Goal: Information Seeking & Learning: Find specific fact

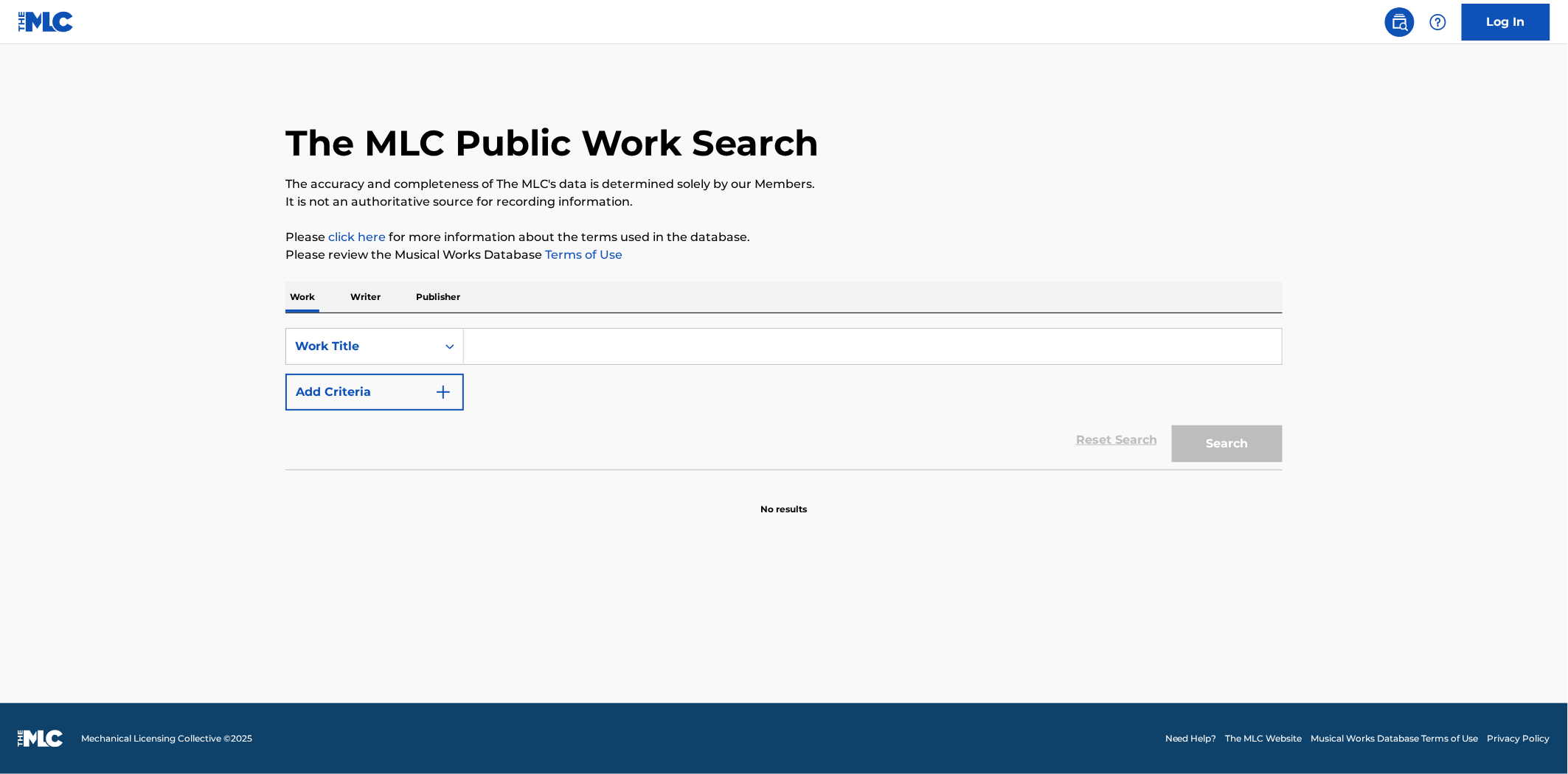
click at [511, 336] on input "Search Form" at bounding box center [872, 347] width 818 height 36
type input "buttons"
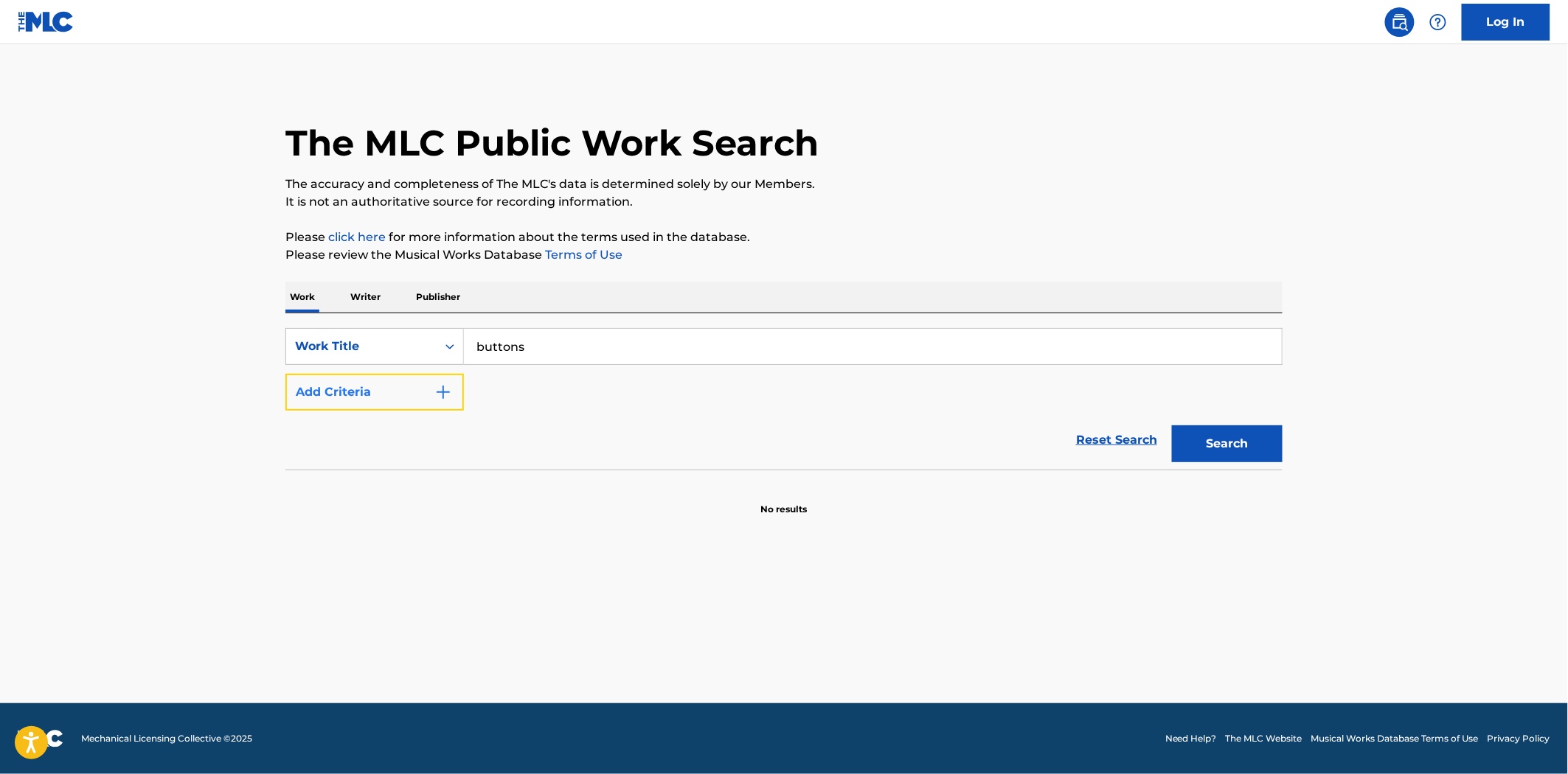
click at [400, 382] on button "Add Criteria" at bounding box center [375, 391] width 178 height 37
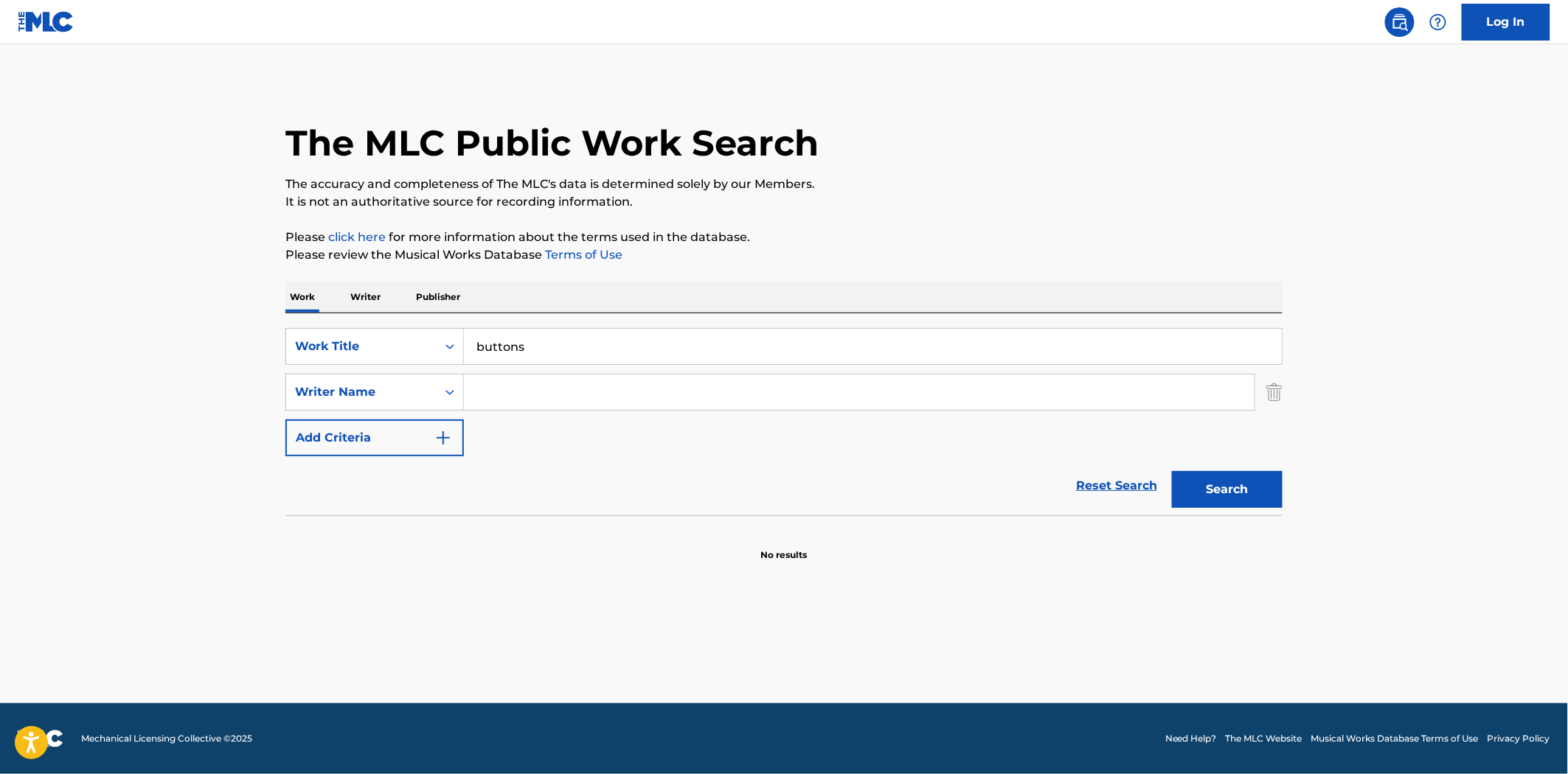
click at [590, 396] on input "Search Form" at bounding box center [859, 392] width 791 height 36
type input "hamler"
click at [1172, 471] on button "Search" at bounding box center [1227, 489] width 111 height 37
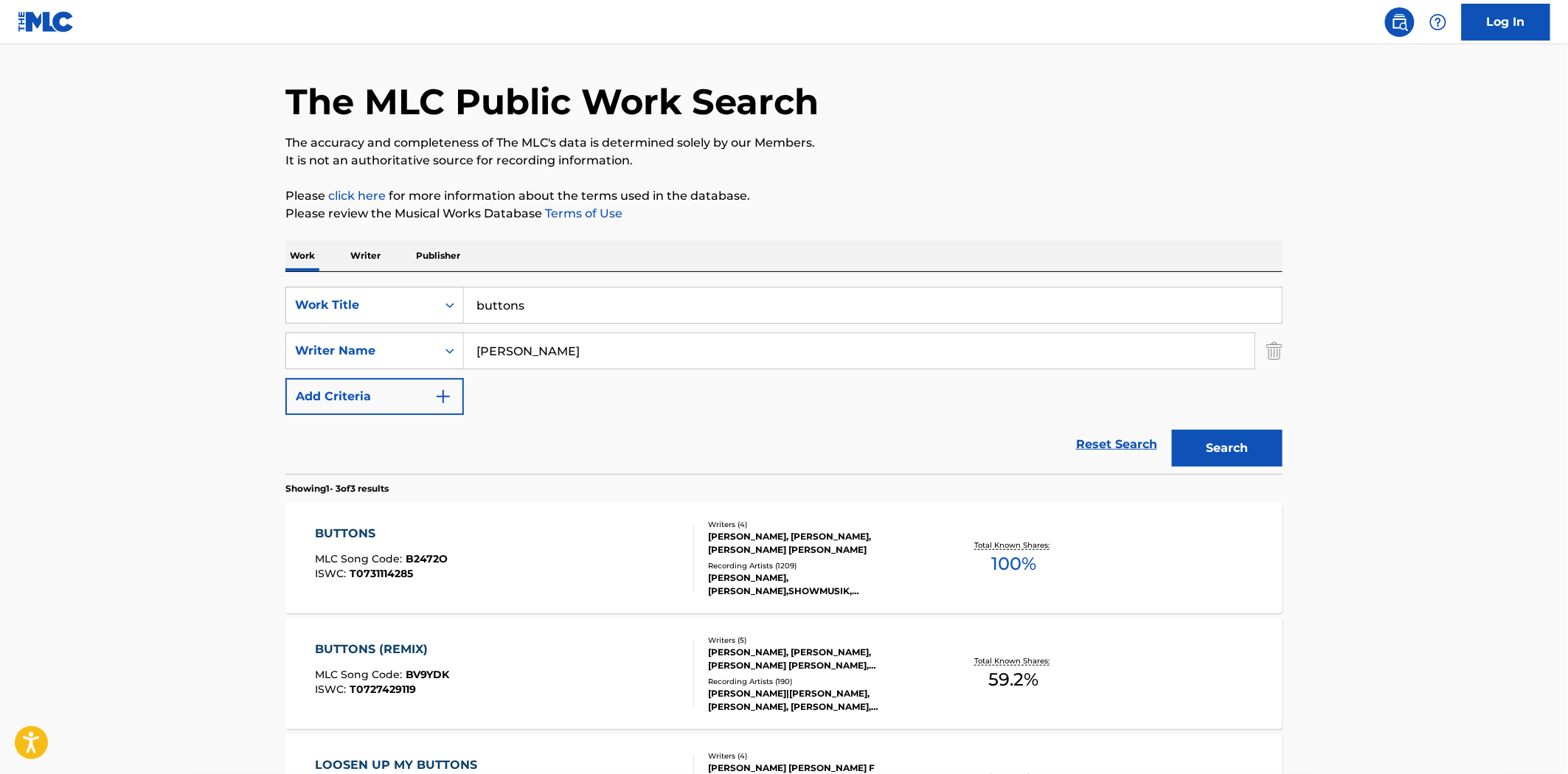
scroll to position [82, 0]
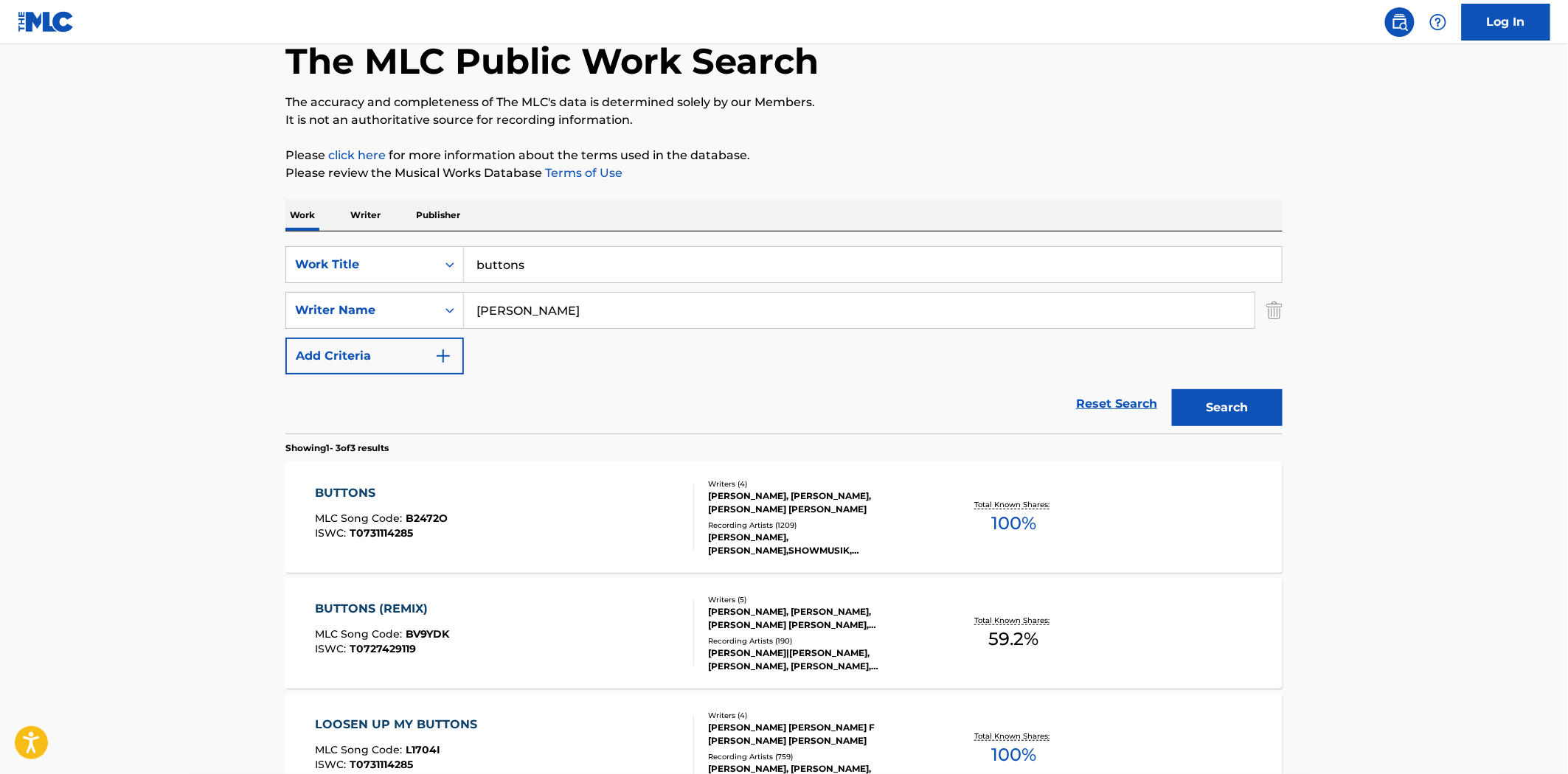
click at [466, 478] on div "BUTTONS MLC Song Code : B2472O ISWC : T0731114285 Writers ( 4 ) GARRETT R HAMLE…" at bounding box center [784, 518] width 997 height 111
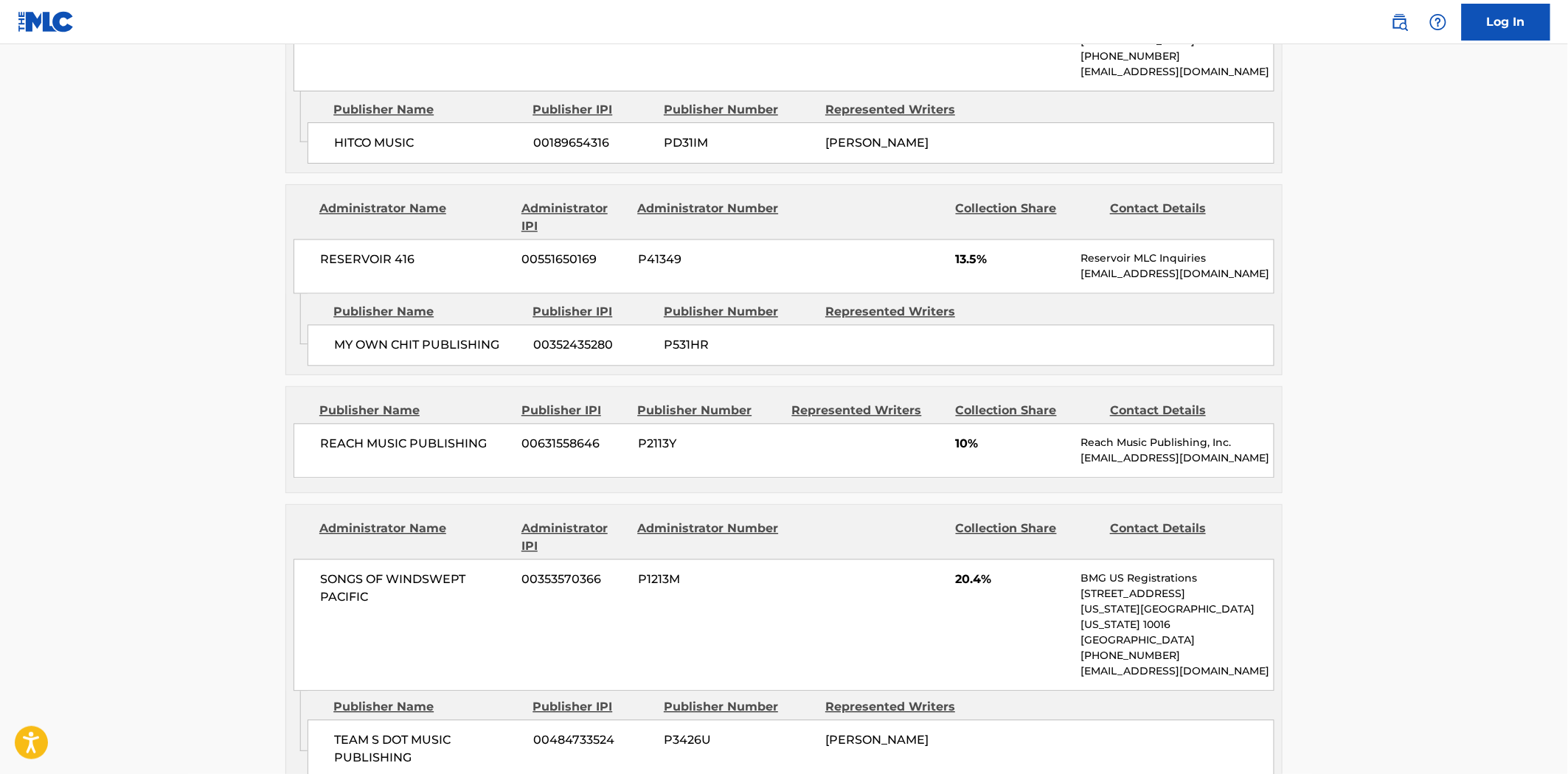
scroll to position [983, 0]
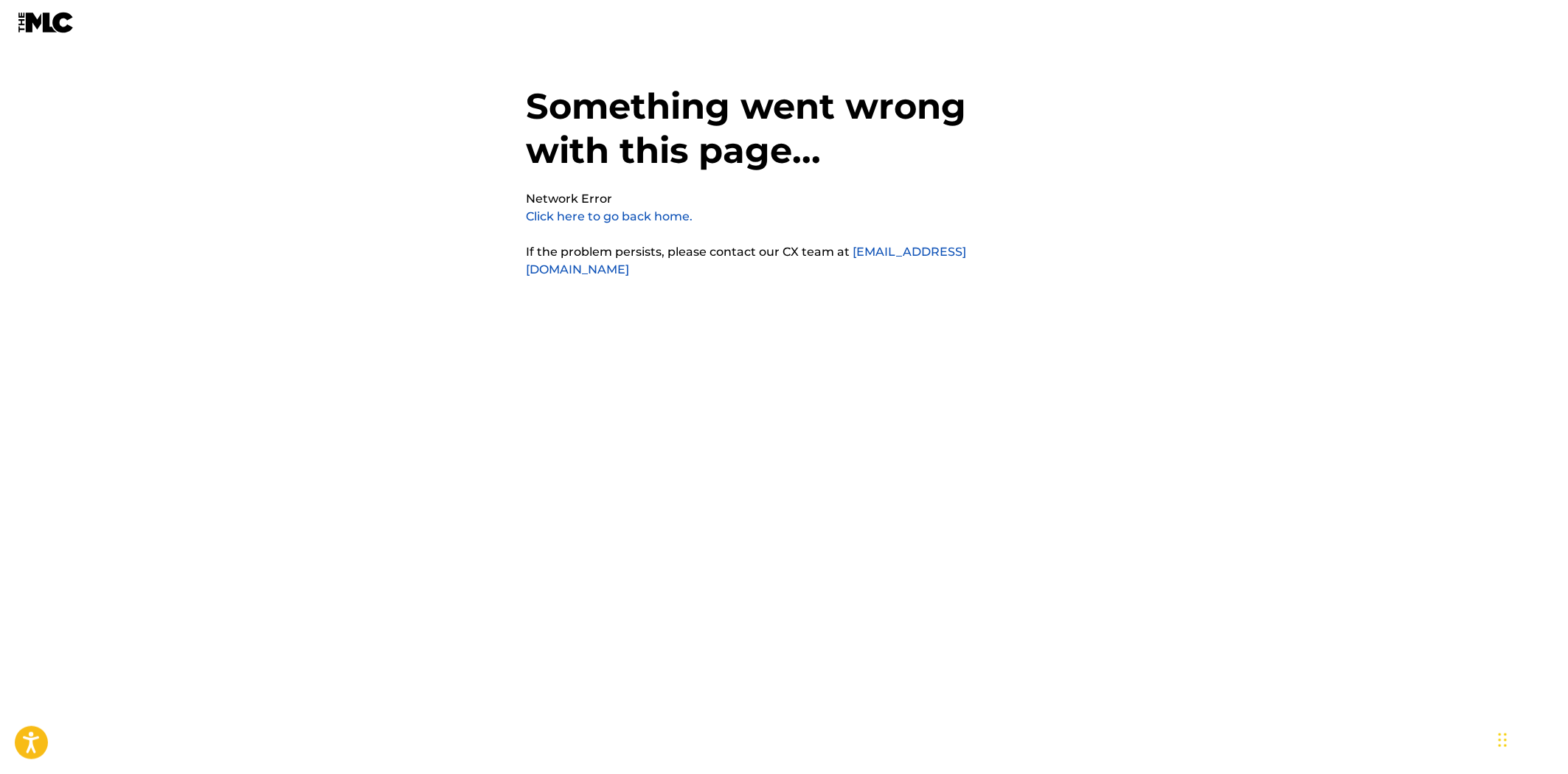
drag, startPoint x: 587, startPoint y: 217, endPoint x: 618, endPoint y: 236, distance: 36.4
click at [587, 217] on link "Click here to go back home." at bounding box center [609, 217] width 167 height 14
